Goal: Task Accomplishment & Management: Use online tool/utility

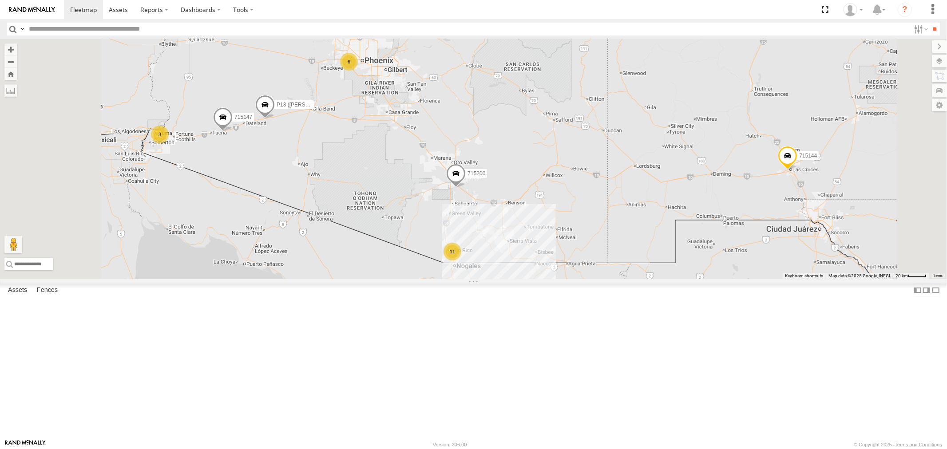
click at [0, 0] on div "P13 (Eduardo) All Assets" at bounding box center [0, 0] width 0 height 0
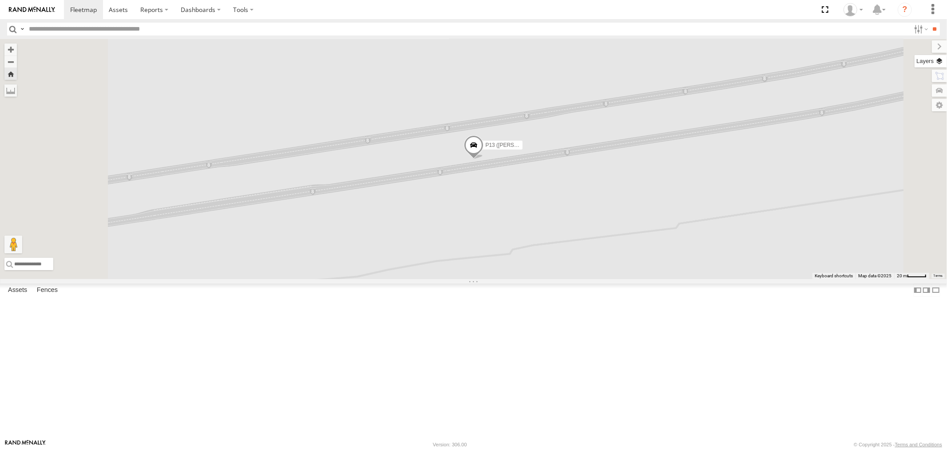
click at [939, 63] on label at bounding box center [931, 61] width 32 height 12
click at [0, 0] on span "Basemaps" at bounding box center [0, 0] width 0 height 0
click at [0, 0] on span "Satellite" at bounding box center [0, 0] width 0 height 0
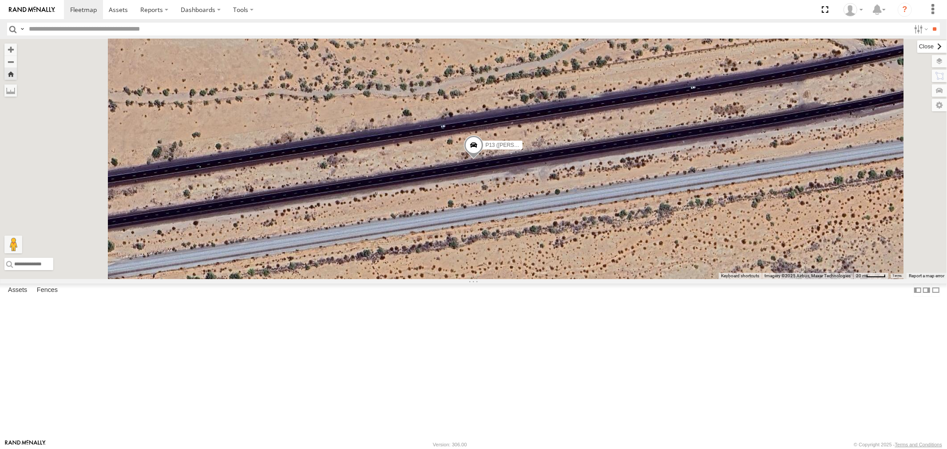
click at [917, 50] on label at bounding box center [932, 46] width 30 height 12
click at [484, 159] on span at bounding box center [474, 147] width 20 height 24
click at [589, 231] on div "P13 (Eduardo) P13 (Eduardo) All Assets I-8 Dateland 32.84597 , -113.27785 East …" at bounding box center [473, 159] width 947 height 240
click at [0, 0] on div "P13 (Eduardo)" at bounding box center [0, 0] width 0 height 0
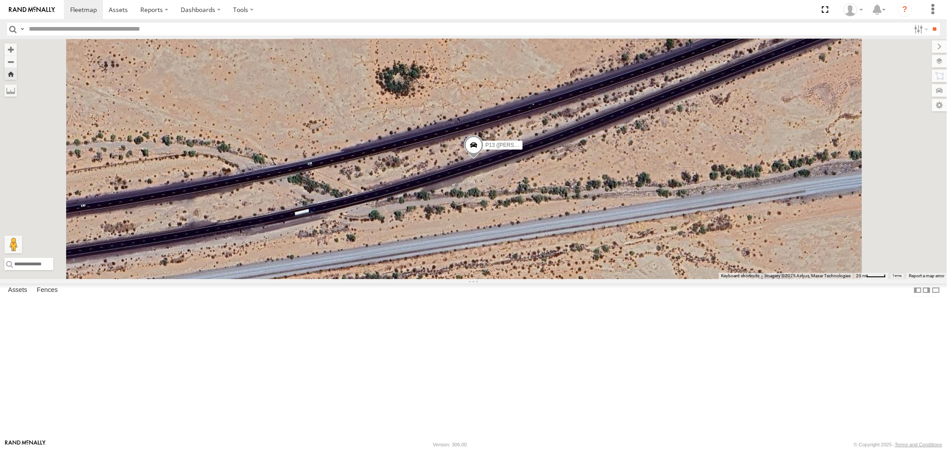
click at [484, 159] on span at bounding box center [474, 147] width 20 height 24
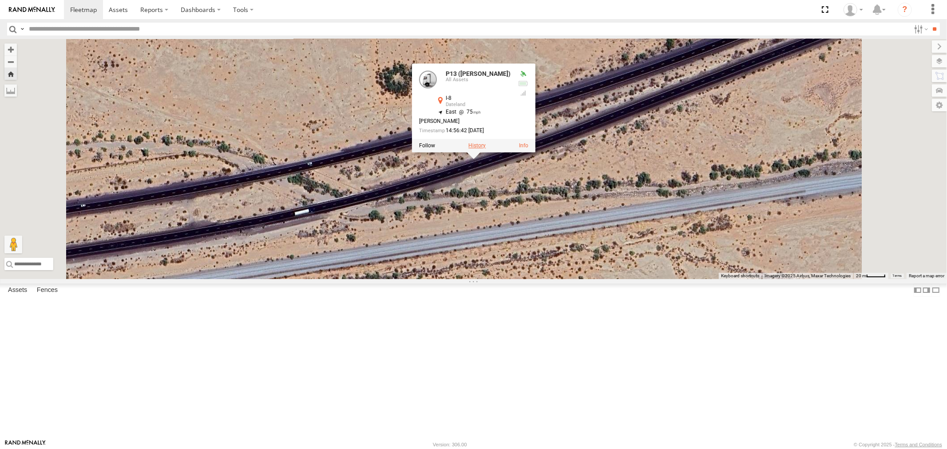
click at [486, 149] on label at bounding box center [476, 146] width 17 height 6
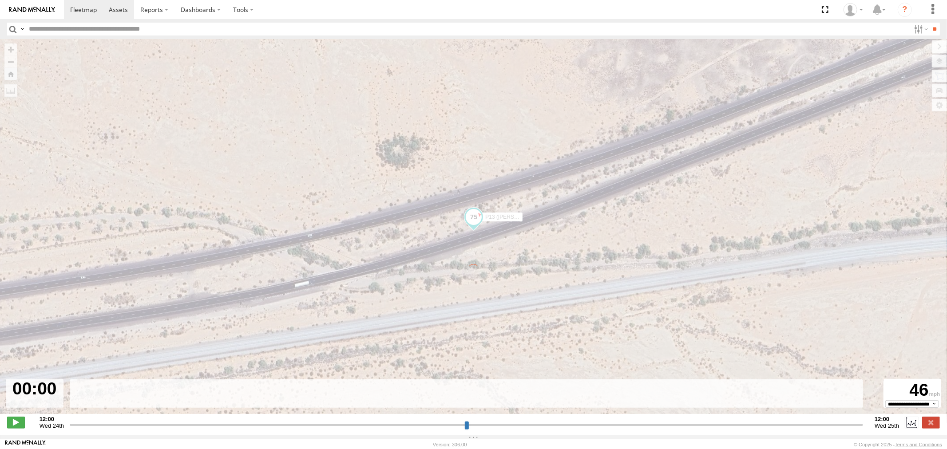
type input "**********"
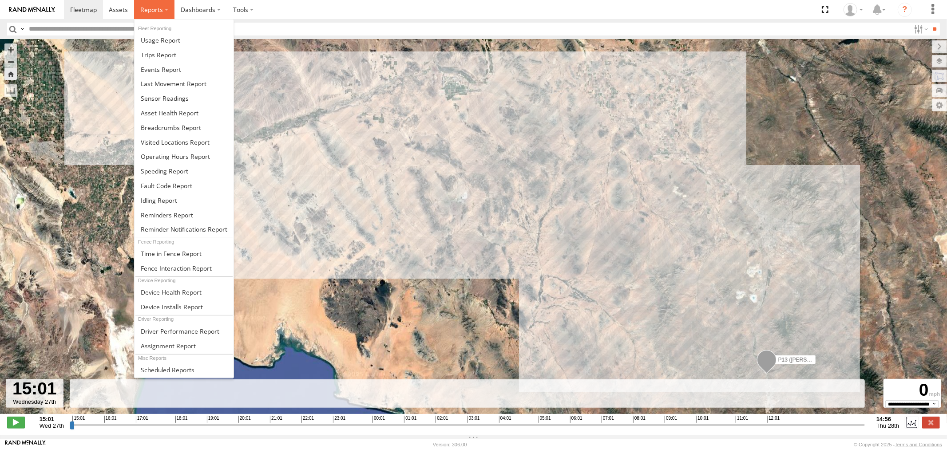
click at [155, 10] on span at bounding box center [151, 9] width 23 height 8
click at [157, 58] on span at bounding box center [159, 55] width 36 height 8
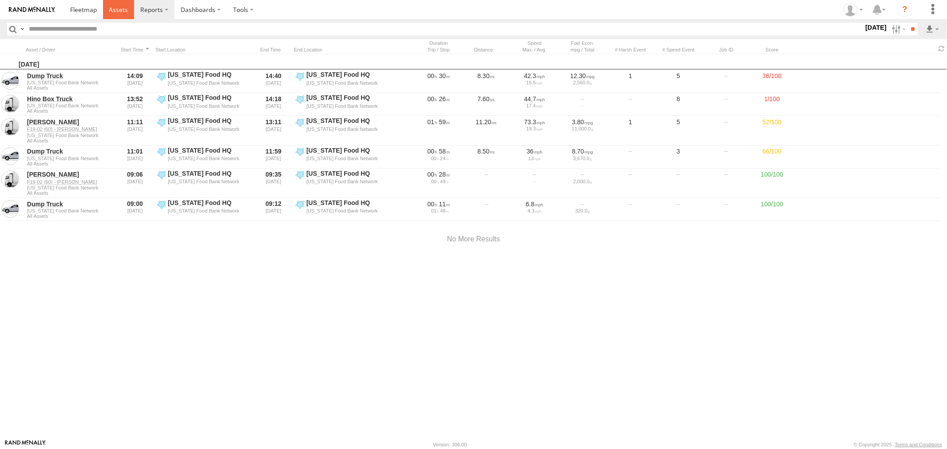
click at [116, 12] on span at bounding box center [118, 9] width 19 height 8
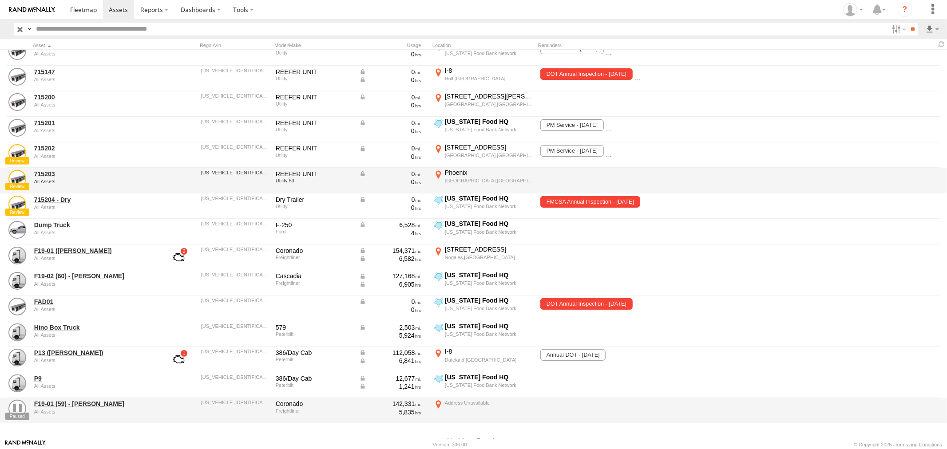
scroll to position [296, 0]
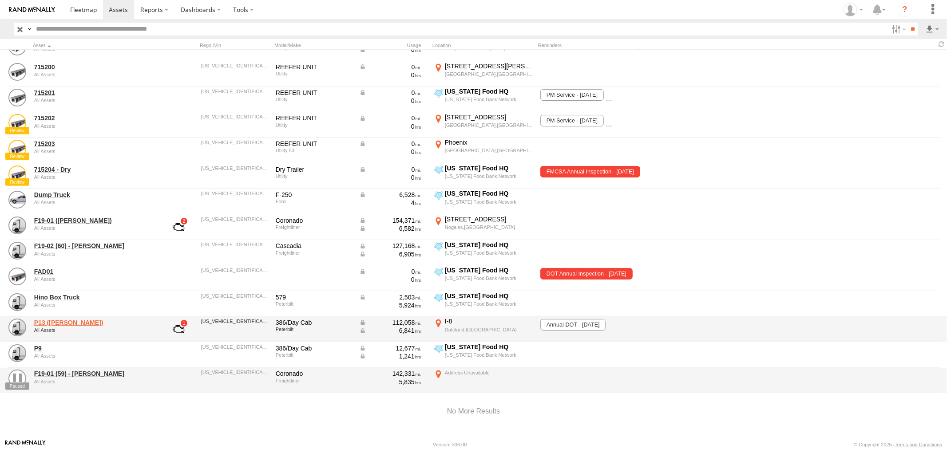
click at [43, 323] on link "P13 ([PERSON_NAME])" at bounding box center [95, 323] width 122 height 8
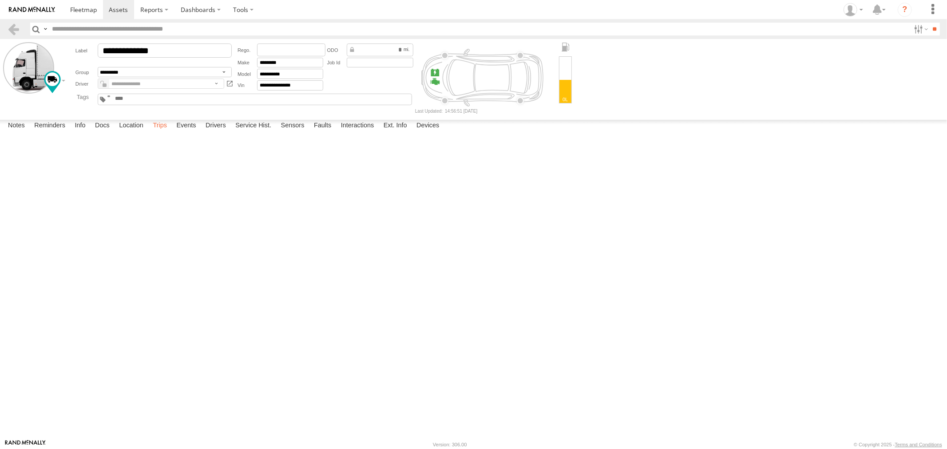
click at [161, 132] on label "Trips" at bounding box center [159, 126] width 23 height 12
click at [85, 132] on label "Info" at bounding box center [80, 126] width 20 height 12
click at [54, 132] on label "Reminders" at bounding box center [50, 126] width 40 height 12
click at [167, 132] on label "Trips" at bounding box center [159, 126] width 23 height 12
click at [190, 132] on label "Events" at bounding box center [186, 126] width 28 height 12
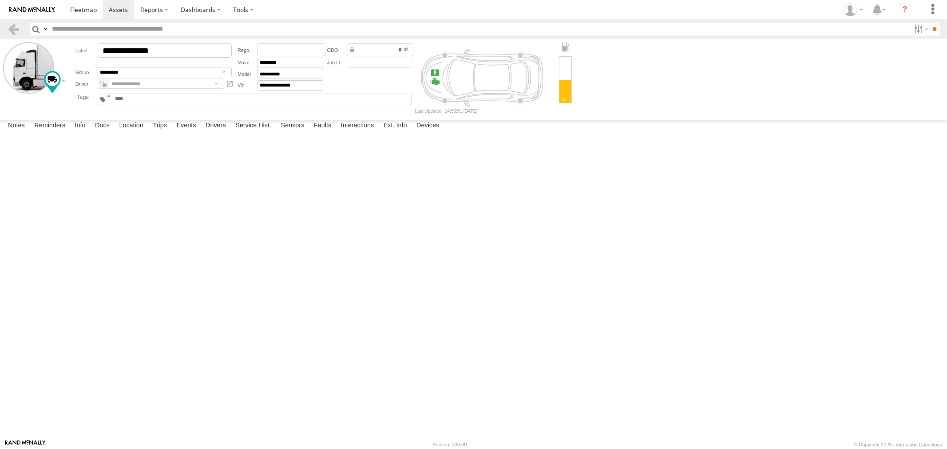
scroll to position [4292, 0]
click at [117, 12] on span at bounding box center [118, 9] width 19 height 8
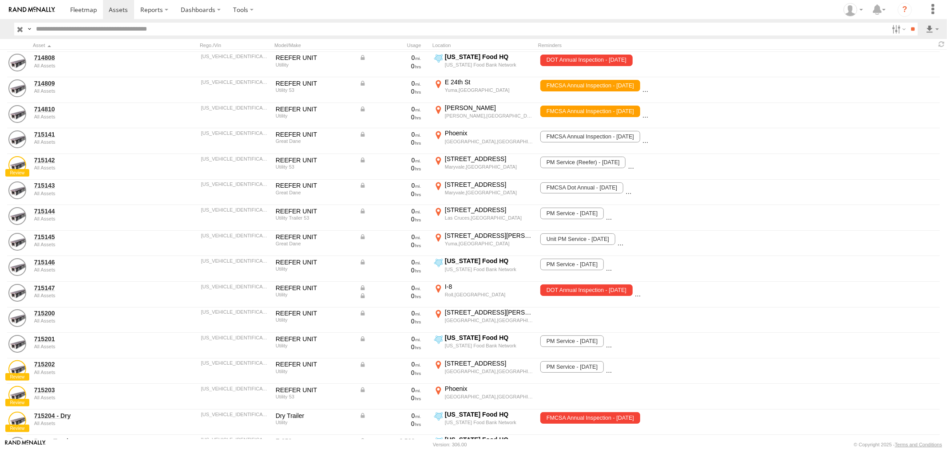
scroll to position [246, 0]
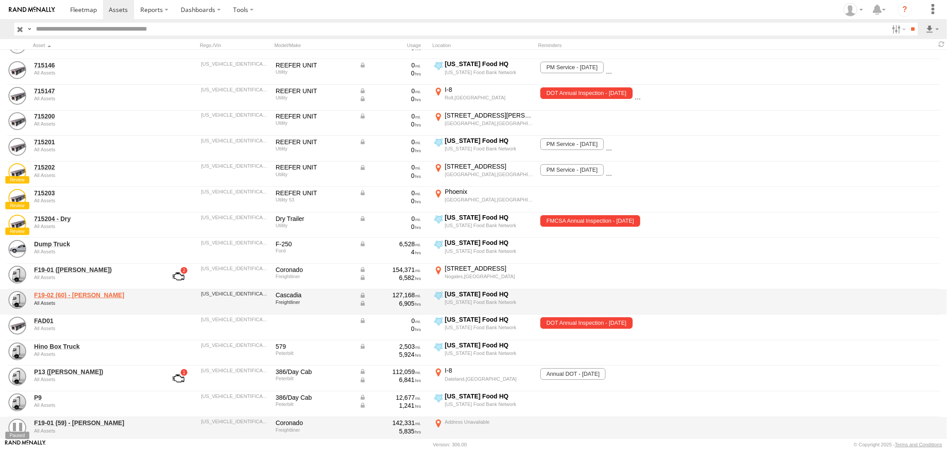
click at [55, 295] on link "F19-02 (60) - [PERSON_NAME]" at bounding box center [95, 295] width 122 height 8
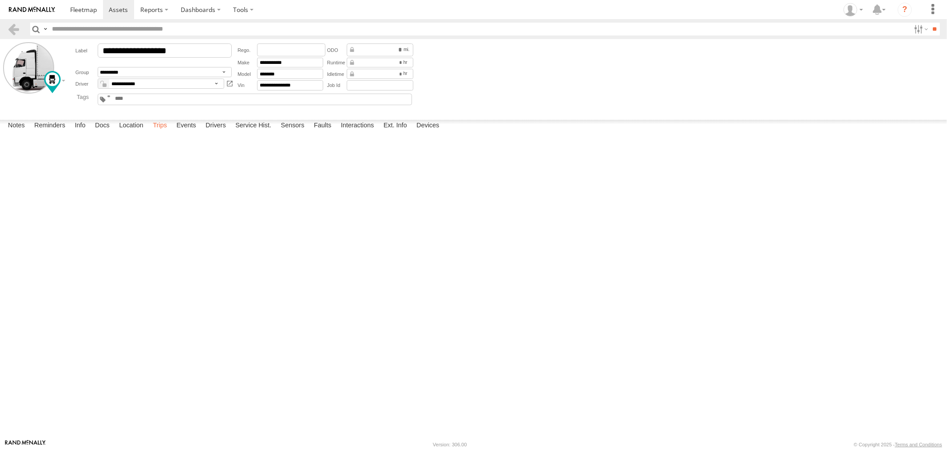
click at [166, 132] on label "Trips" at bounding box center [159, 126] width 23 height 12
click at [192, 132] on label "Events" at bounding box center [186, 126] width 28 height 12
click at [83, 14] on span at bounding box center [83, 9] width 27 height 8
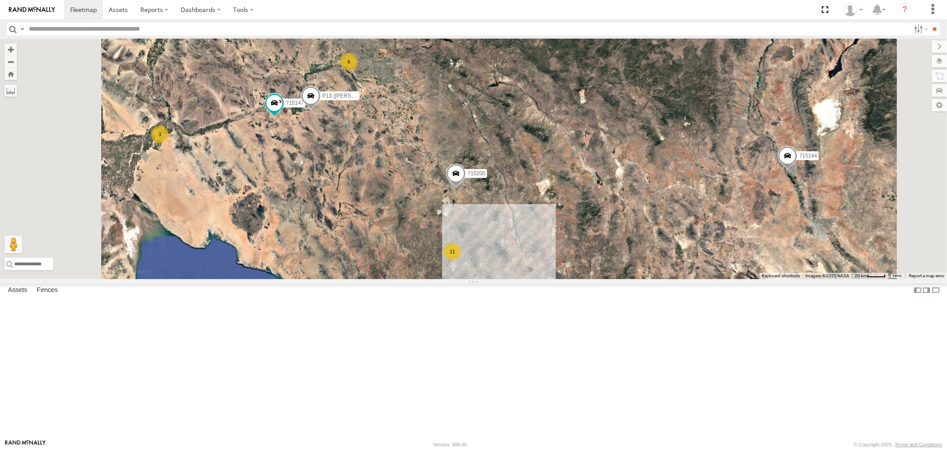
click at [0, 0] on div "714807" at bounding box center [0, 0] width 0 height 0
click at [0, 0] on div "P13 (Eduardo)" at bounding box center [0, 0] width 0 height 0
